Goal: Information Seeking & Learning: Learn about a topic

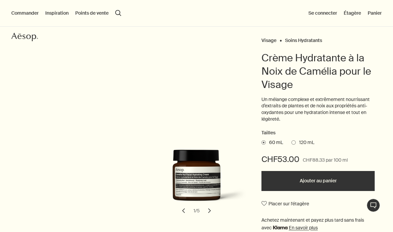
scroll to position [38, 0]
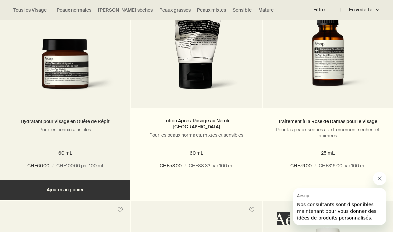
scroll to position [740, 0]
click at [41, 130] on p "Pour les peaux sensibles" at bounding box center [65, 130] width 110 height 6
click at [35, 113] on div "Hydratant pour Visage en Quête de Répit Pour les peaux sensibles 60 mL CHF60.00…" at bounding box center [65, 144] width 130 height 72
click at [40, 121] on link "Hydratant pour Visage en Quête de Répit" at bounding box center [65, 121] width 89 height 6
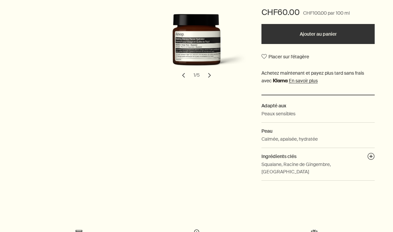
scroll to position [163, 0]
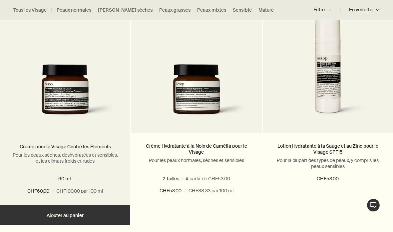
scroll to position [956, 0]
click at [33, 146] on link "Crème pour le Visage Contre les Éléments" at bounding box center [65, 147] width 91 height 6
click at [34, 152] on p "Pour les peaux sèches, déshydratées et sensibles, et les climats froids et rudes" at bounding box center [65, 158] width 110 height 12
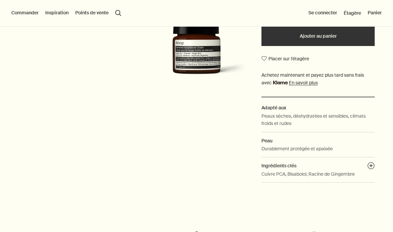
scroll to position [141, 0]
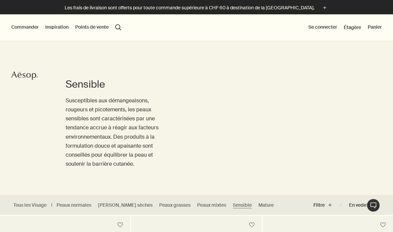
click at [30, 25] on button "Commander" at bounding box center [24, 27] width 27 height 7
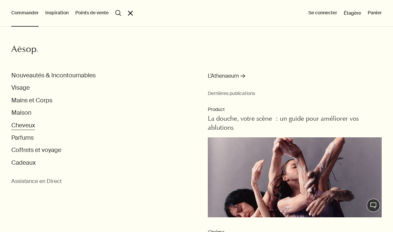
click at [27, 128] on button "Cheveux" at bounding box center [23, 126] width 24 height 8
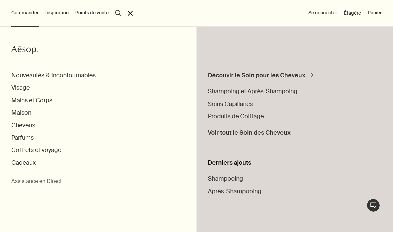
click at [20, 136] on button "Parfums" at bounding box center [22, 138] width 22 height 8
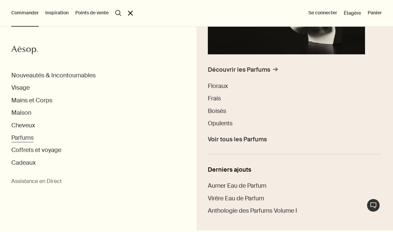
scroll to position [139, 0]
click at [255, 195] on span "Virēre Eau de Parfum" at bounding box center [236, 198] width 56 height 8
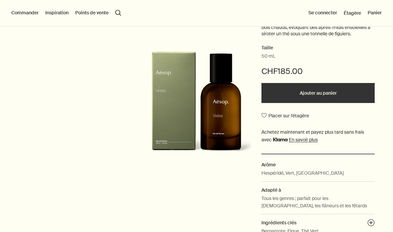
scroll to position [88, 0]
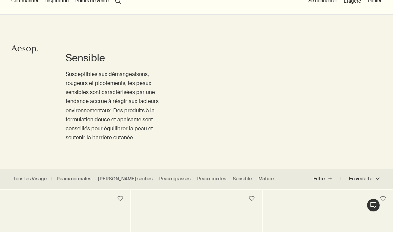
scroll to position [35, 0]
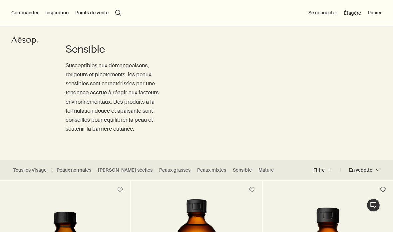
click at [20, 12] on button "Commander" at bounding box center [24, 13] width 27 height 7
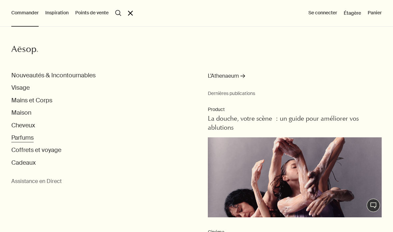
click at [24, 134] on button "Parfums" at bounding box center [22, 138] width 22 height 8
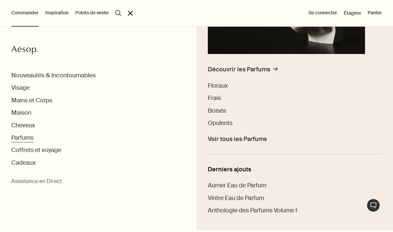
scroll to position [139, 0]
click at [256, 182] on span "Aurner Eau de Parfum" at bounding box center [237, 186] width 59 height 8
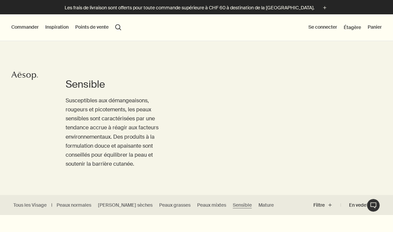
click at [27, 30] on button "Commander" at bounding box center [24, 27] width 27 height 7
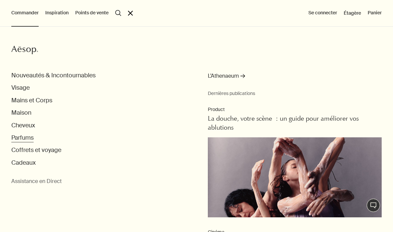
click at [28, 134] on button "Parfums" at bounding box center [22, 138] width 22 height 8
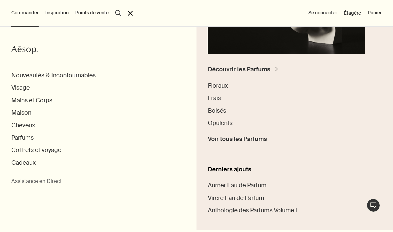
scroll to position [139, 0]
click at [213, 100] on span "Frais" at bounding box center [214, 98] width 13 height 8
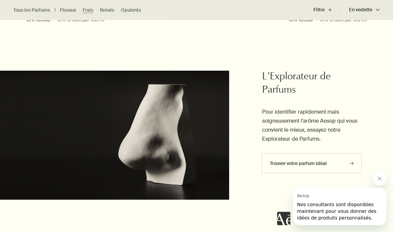
scroll to position [640, 0]
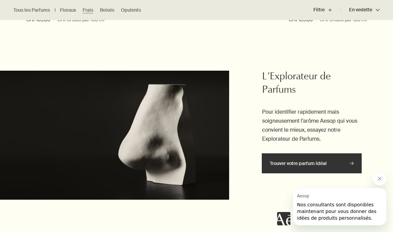
click at [353, 161] on icon "rightArrow" at bounding box center [352, 163] width 4 height 4
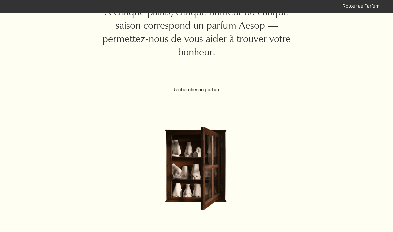
scroll to position [81, 0]
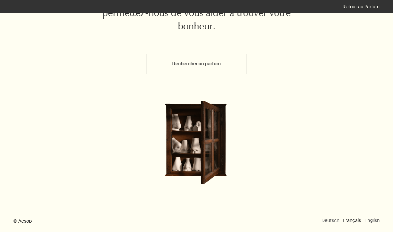
click at [234, 61] on button "Rechercher un parfum" at bounding box center [197, 64] width 100 height 20
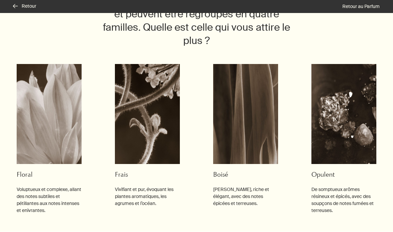
scroll to position [67, 0]
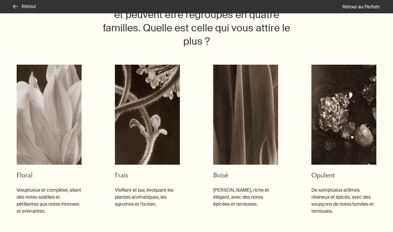
click at [340, 231] on div "Floral Voluptueux et complexe, allant des notes subtiles et pétillantes aux not…" at bounding box center [196, 153] width 366 height 190
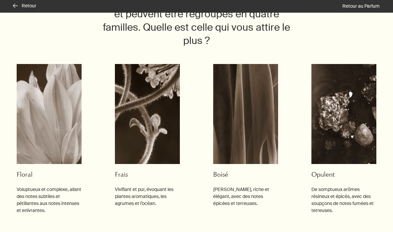
scroll to position [0, 0]
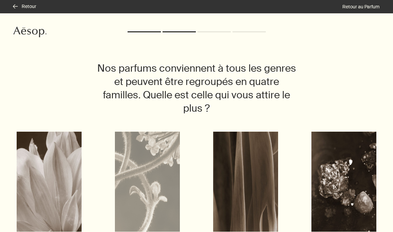
click at [157, 161] on img at bounding box center [147, 182] width 65 height 100
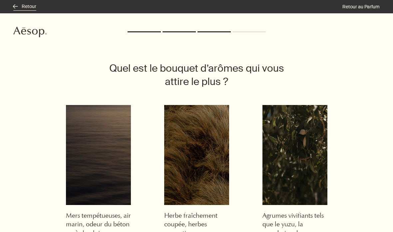
click at [19, 8] on button "rightArrow Retour" at bounding box center [24, 6] width 23 height 7
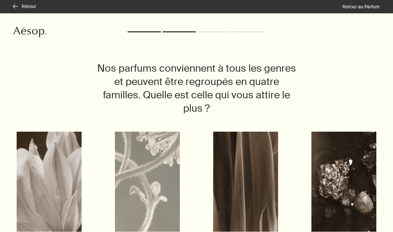
click at [146, 191] on img at bounding box center [147, 182] width 65 height 100
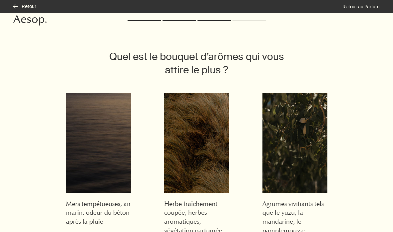
scroll to position [12, 0]
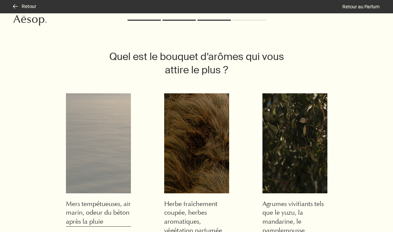
click at [96, 170] on img at bounding box center [98, 143] width 65 height 100
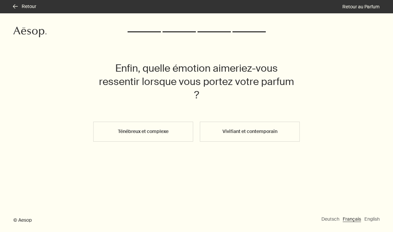
click at [268, 122] on button "Vivifiant et contemporain" at bounding box center [250, 132] width 100 height 20
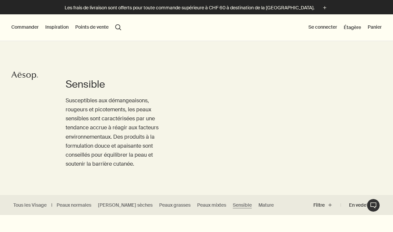
click at [21, 30] on button "Commander" at bounding box center [24, 27] width 27 height 7
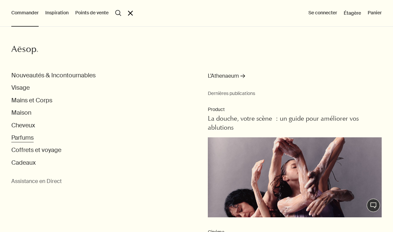
click at [24, 135] on button "Parfums" at bounding box center [22, 138] width 22 height 8
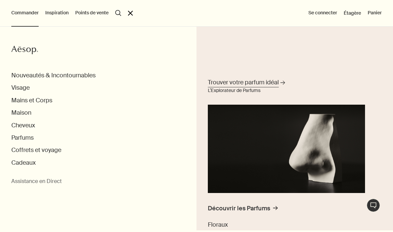
click at [266, 93] on link "Trouver votre parfum idéal rightArrow L’Explorateur de Parfums" at bounding box center [286, 135] width 161 height 116
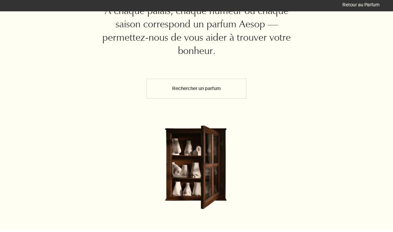
scroll to position [81, 0]
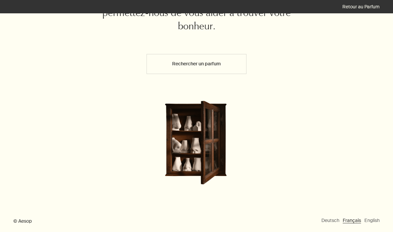
click at [225, 64] on button "Rechercher un parfum" at bounding box center [197, 64] width 100 height 20
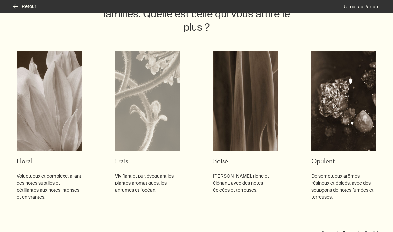
click at [142, 112] on img at bounding box center [147, 101] width 65 height 100
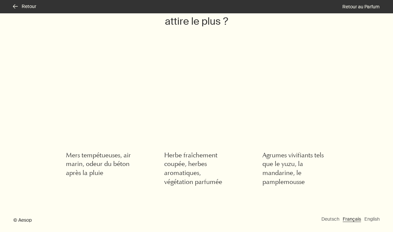
scroll to position [59, 0]
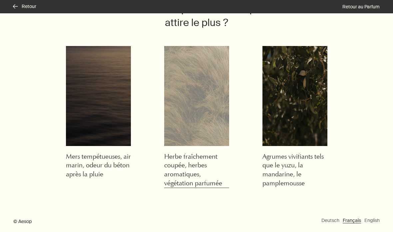
click at [194, 124] on img at bounding box center [196, 96] width 65 height 100
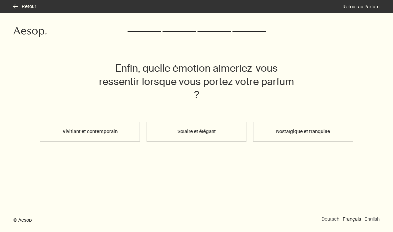
scroll to position [27, 0]
click at [70, 122] on button "Vivifiant et contemporain" at bounding box center [90, 132] width 100 height 20
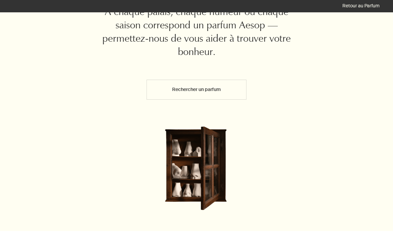
scroll to position [81, 0]
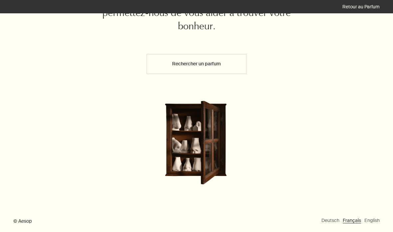
click at [240, 61] on button "Rechercher un parfum" at bounding box center [197, 64] width 100 height 20
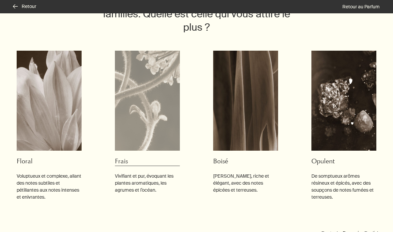
click at [134, 100] on img at bounding box center [147, 101] width 65 height 100
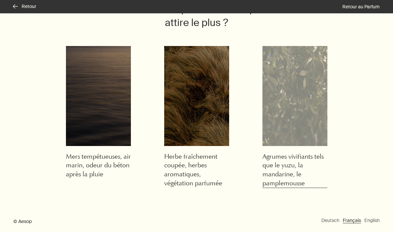
click at [288, 112] on img at bounding box center [294, 96] width 65 height 100
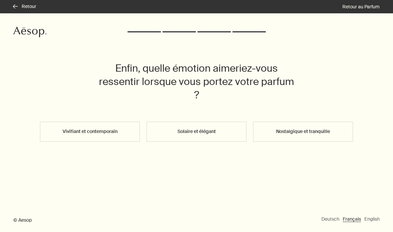
scroll to position [27, 0]
click at [80, 122] on button "Vivifiant et contemporain" at bounding box center [90, 132] width 100 height 20
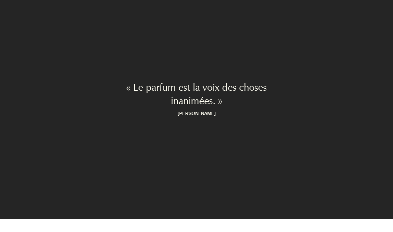
scroll to position [81, 0]
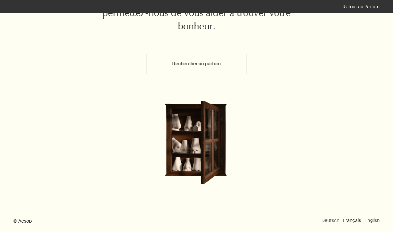
click at [228, 63] on button "Rechercher un parfum" at bounding box center [197, 64] width 100 height 20
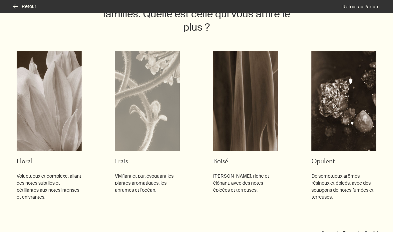
click at [154, 127] on img at bounding box center [147, 101] width 65 height 100
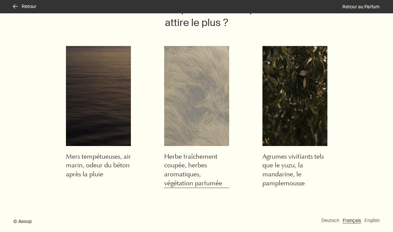
click at [200, 115] on img at bounding box center [196, 96] width 65 height 100
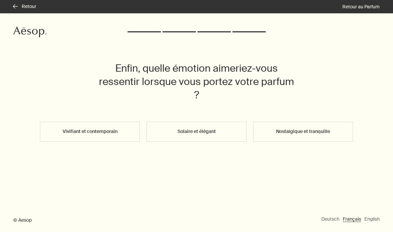
scroll to position [27, 0]
click at [305, 122] on button "Nostalgique et tranquille" at bounding box center [303, 132] width 100 height 20
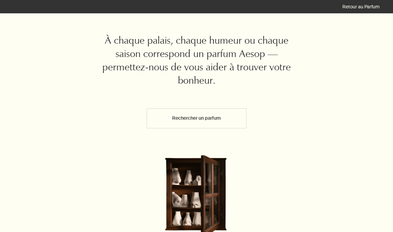
click at [209, 116] on button "Rechercher un parfum" at bounding box center [197, 118] width 100 height 20
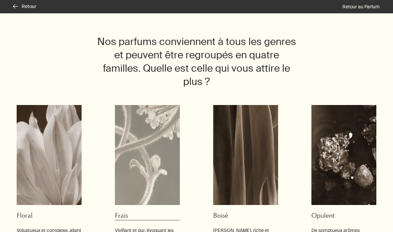
click at [138, 162] on img at bounding box center [147, 155] width 65 height 100
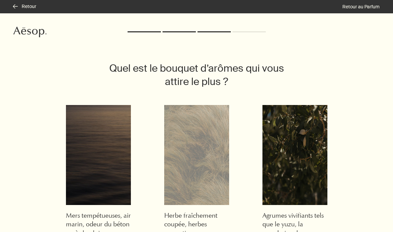
click at [195, 143] on img at bounding box center [196, 155] width 65 height 100
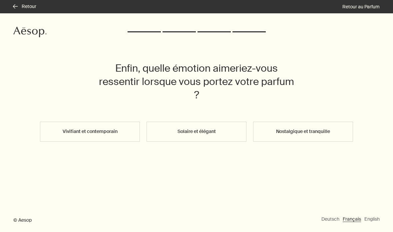
click at [196, 129] on button "Solaire et élégant" at bounding box center [197, 132] width 100 height 20
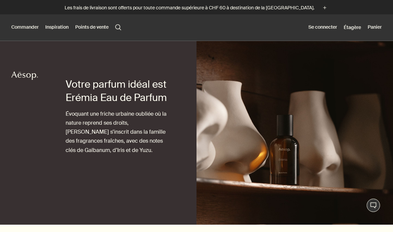
click at [26, 30] on button "Commander" at bounding box center [24, 27] width 27 height 7
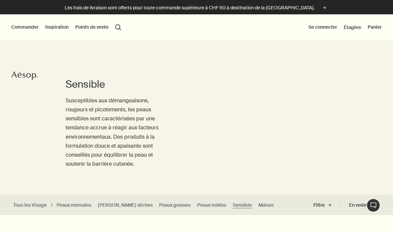
click at [23, 21] on div "Commander Nouveautés & Incontournables Visage Mains et Corps Maison Cheveux Par…" at bounding box center [196, 27] width 393 height 27
click at [21, 30] on button "Commander" at bounding box center [24, 27] width 27 height 7
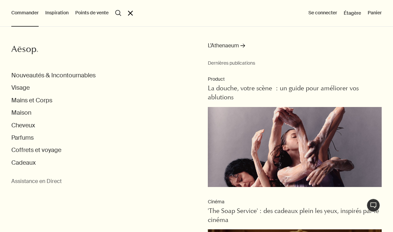
click at [55, 15] on button "Inspiration" at bounding box center [56, 13] width 23 height 7
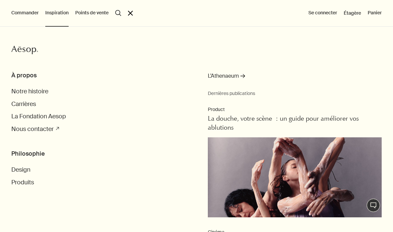
scroll to position [26, 0]
click at [24, 88] on span "Notre histoire" at bounding box center [29, 91] width 37 height 8
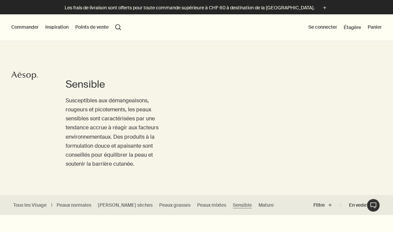
click at [23, 29] on button "Commander" at bounding box center [24, 27] width 27 height 7
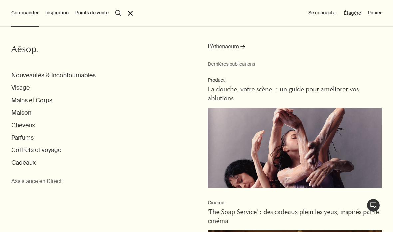
scroll to position [30, 0]
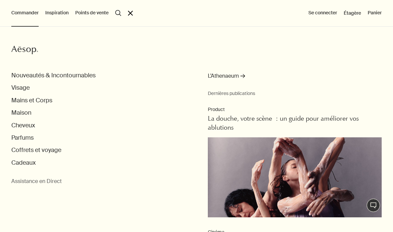
click at [54, 14] on button "Inspiration" at bounding box center [56, 13] width 23 height 7
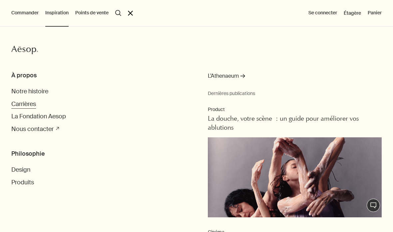
click at [29, 104] on span "Carrières" at bounding box center [23, 104] width 25 height 8
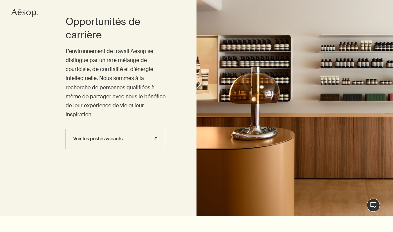
scroll to position [64, 0]
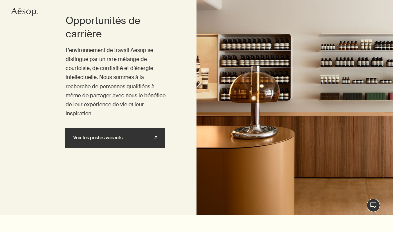
click at [154, 136] on icon "rightUpArrow" at bounding box center [155, 138] width 4 height 4
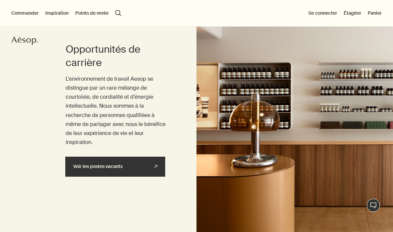
scroll to position [35, 0]
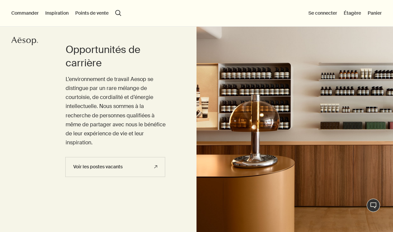
click at [63, 11] on button "Inspiration" at bounding box center [56, 13] width 23 height 7
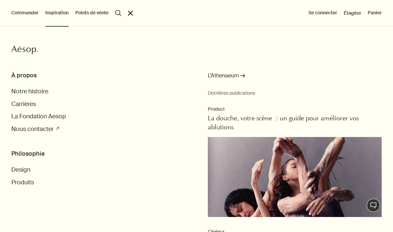
scroll to position [1, 0]
click at [20, 118] on span "La Fondation Aesop" at bounding box center [38, 116] width 55 height 8
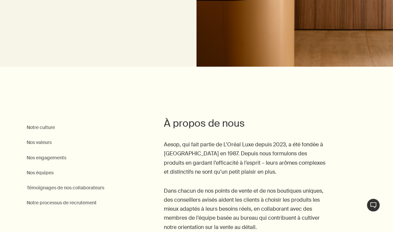
scroll to position [211, 0]
click at [43, 170] on link "Nos équipes" at bounding box center [40, 173] width 27 height 8
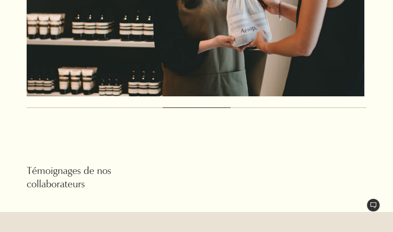
scroll to position [1675, 0]
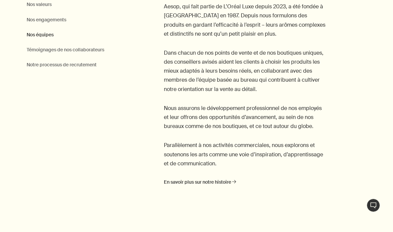
scroll to position [350, 0]
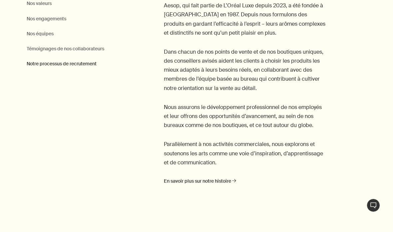
click at [45, 64] on link "Notre processus de recrutement" at bounding box center [62, 64] width 70 height 8
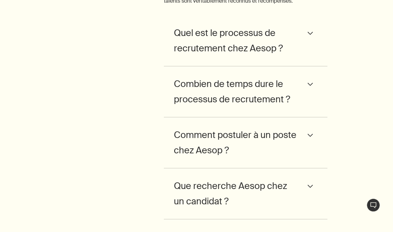
scroll to position [2678, 0]
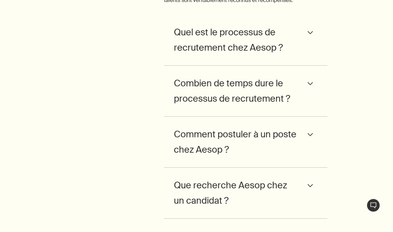
click at [304, 137] on icon "downArrow" at bounding box center [310, 134] width 14 height 5
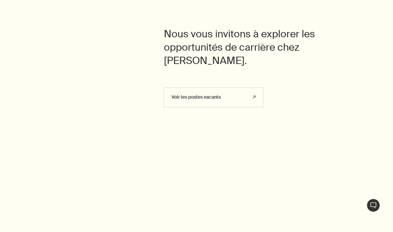
scroll to position [3244, 0]
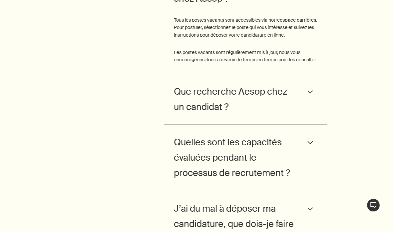
click at [280, 23] on strong "espace carrières" at bounding box center [298, 20] width 36 height 6
